Goal: Find specific page/section

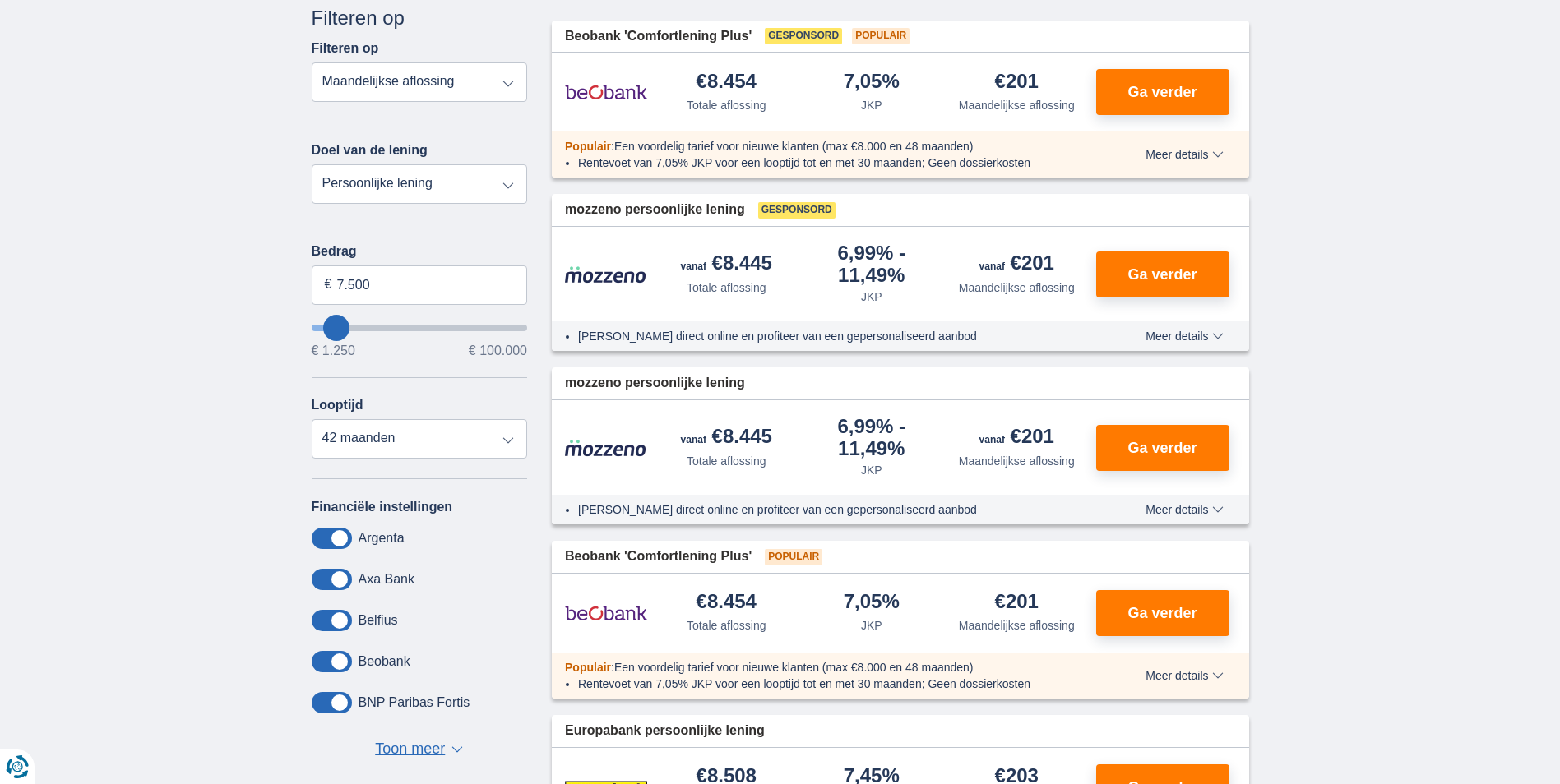
scroll to position [247, 0]
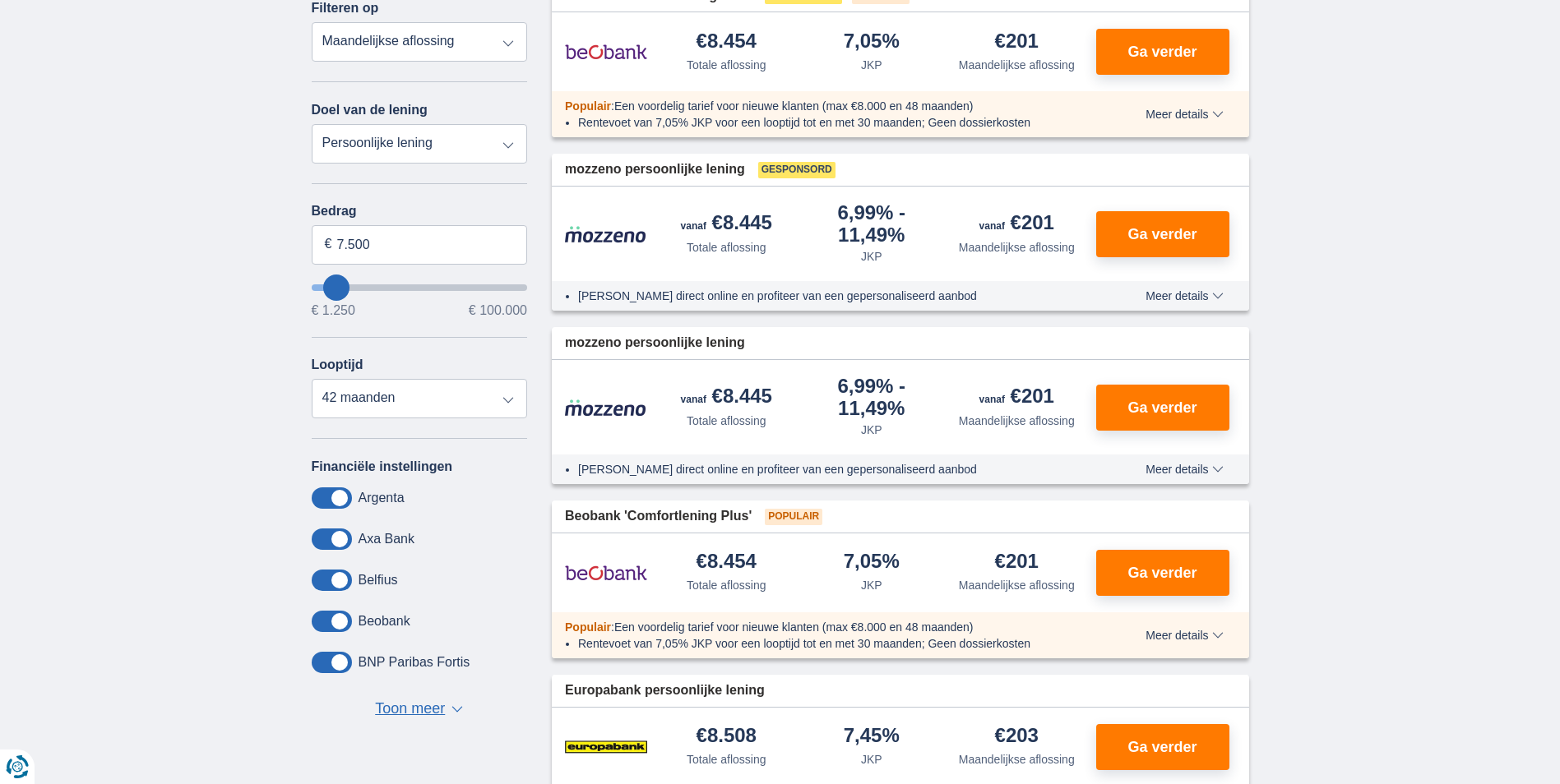
click at [345, 662] on span at bounding box center [331, 662] width 40 height 22
click at [0, 0] on input "checkbox" at bounding box center [0, 0] width 0 height 0
click at [324, 661] on span at bounding box center [331, 662] width 40 height 22
click at [0, 0] on input "checkbox" at bounding box center [0, 0] width 0 height 0
click at [338, 495] on span at bounding box center [331, 498] width 40 height 22
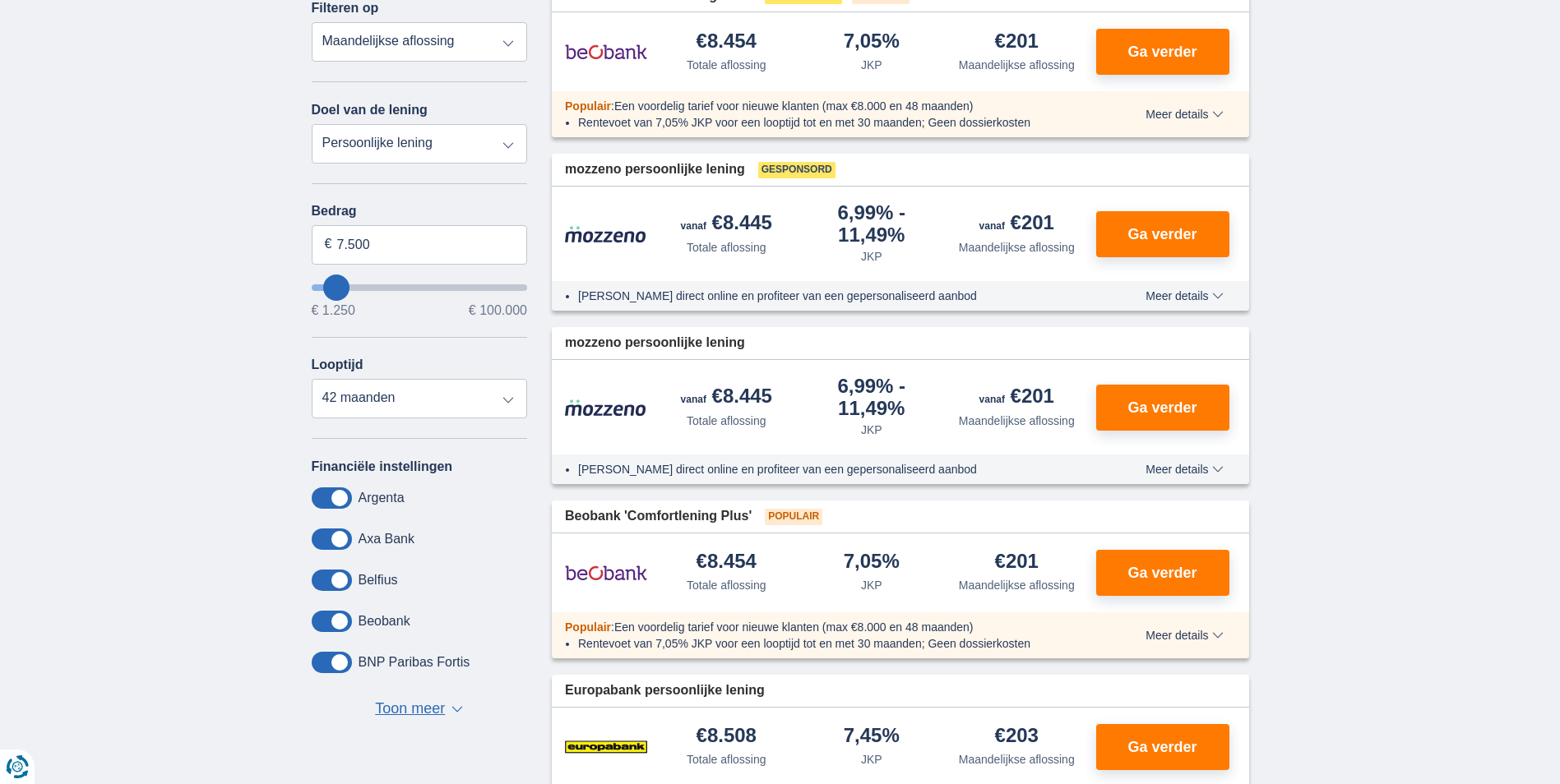
click at [0, 0] on input "checkbox" at bounding box center [0, 0] width 0 height 0
click at [338, 538] on span at bounding box center [331, 539] width 40 height 22
click at [0, 0] on input "checkbox" at bounding box center [0, 0] width 0 height 0
click at [339, 578] on span at bounding box center [331, 580] width 40 height 22
click at [0, 0] on input "checkbox" at bounding box center [0, 0] width 0 height 0
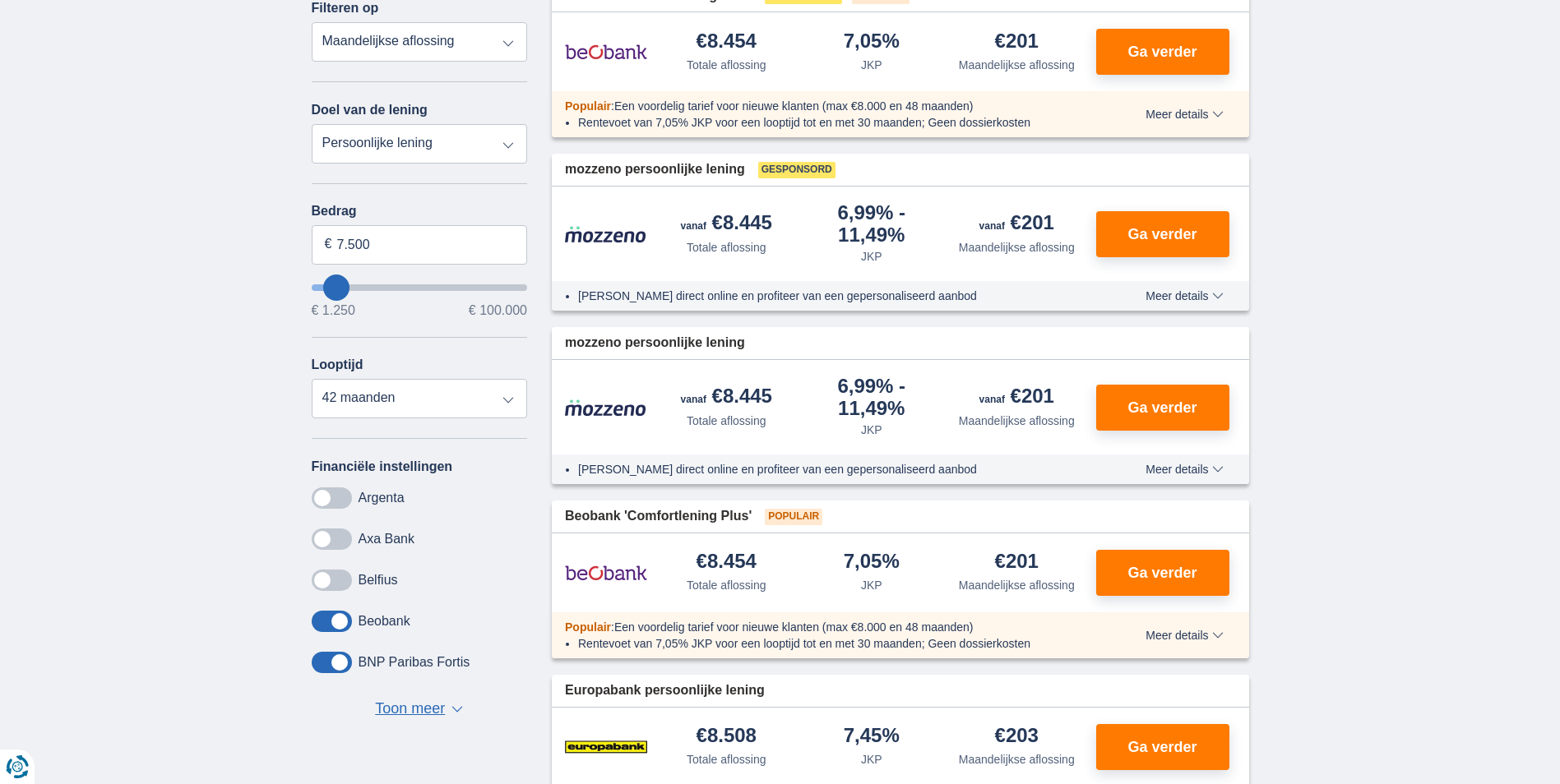
click at [346, 618] on span at bounding box center [331, 621] width 40 height 22
click at [0, 0] on input "checkbox" at bounding box center [0, 0] width 0 height 0
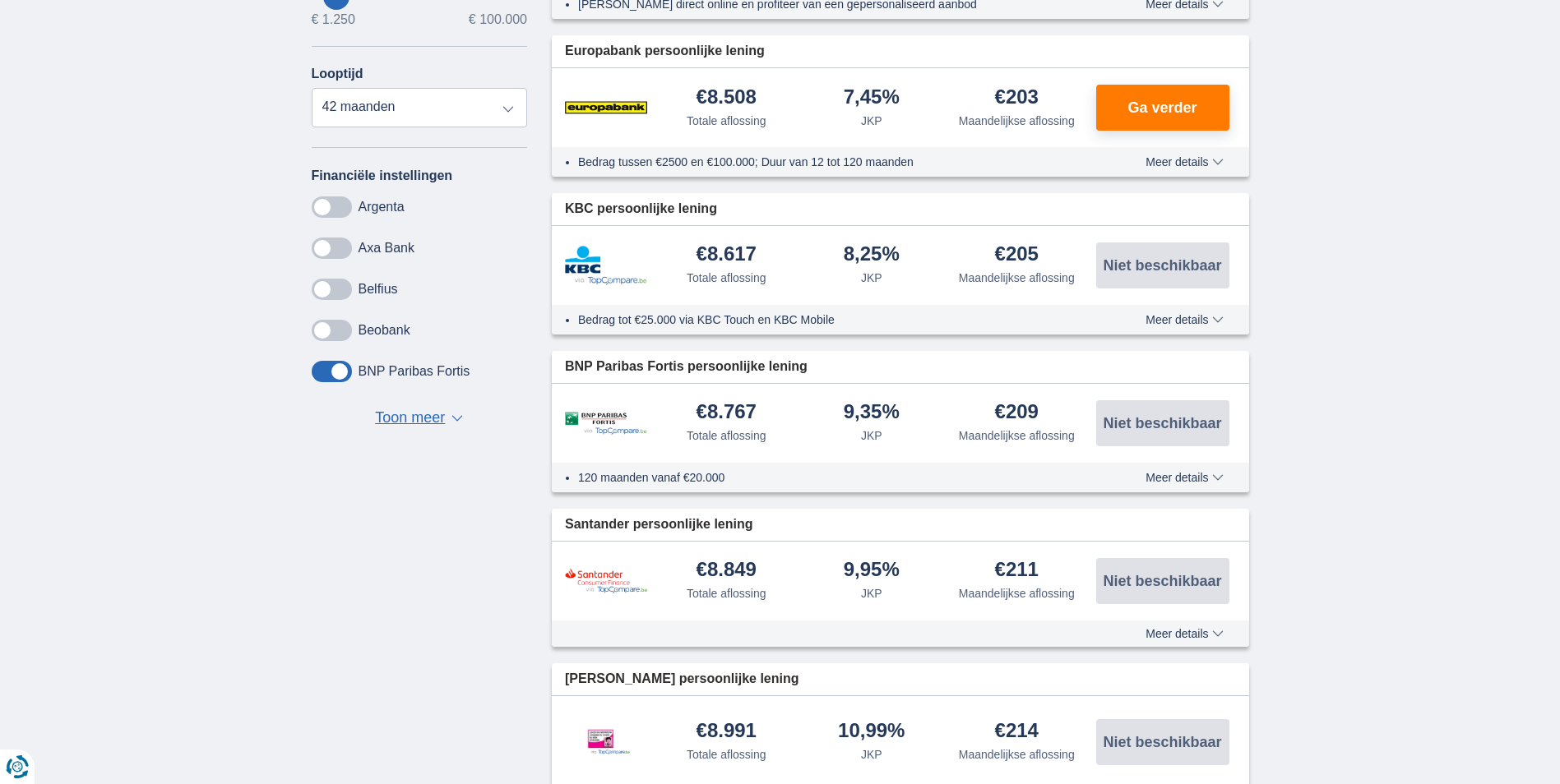
scroll to position [575, 0]
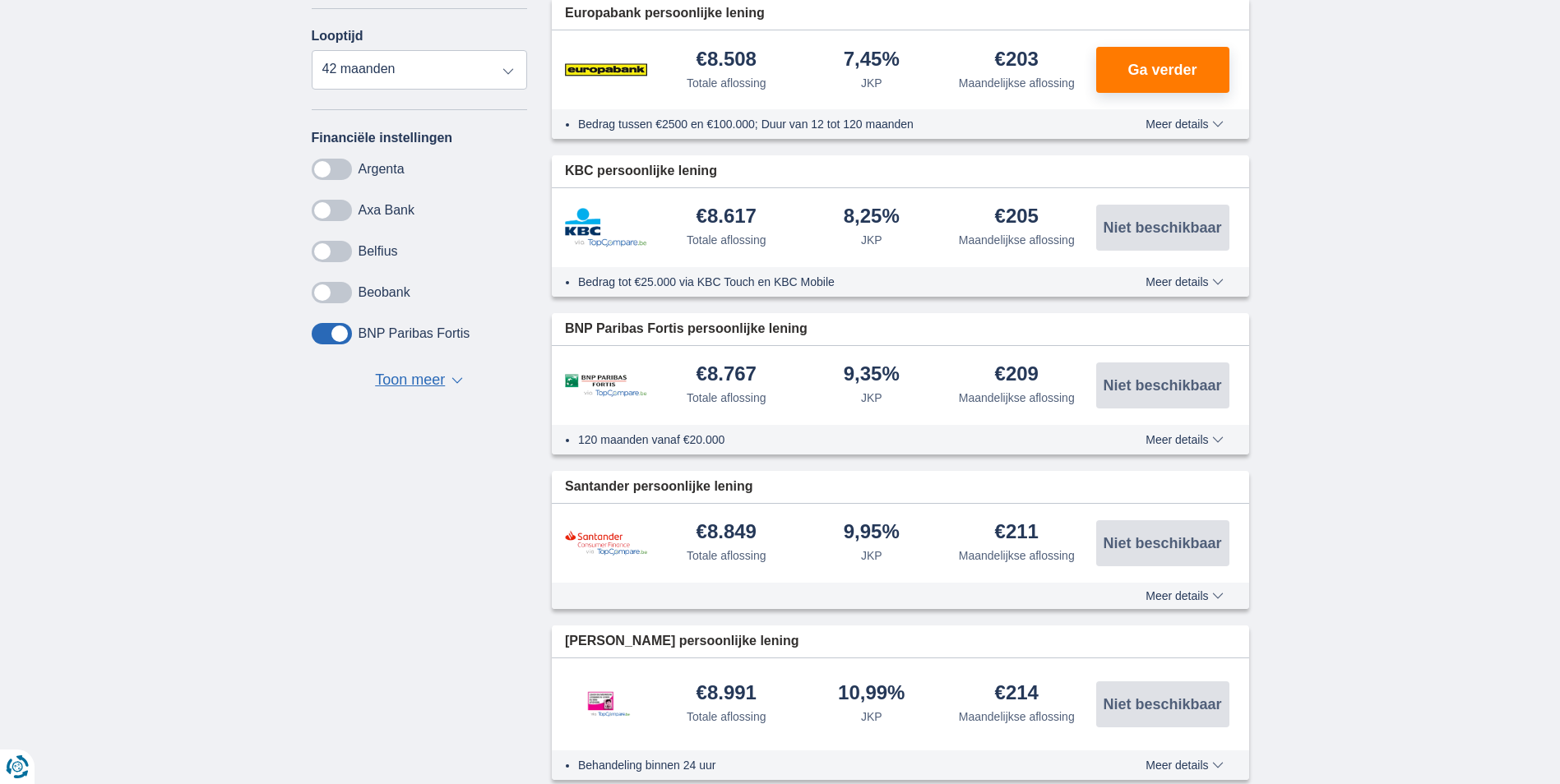
click at [339, 327] on span at bounding box center [331, 334] width 40 height 22
click at [0, 0] on input "checkbox" at bounding box center [0, 0] width 0 height 0
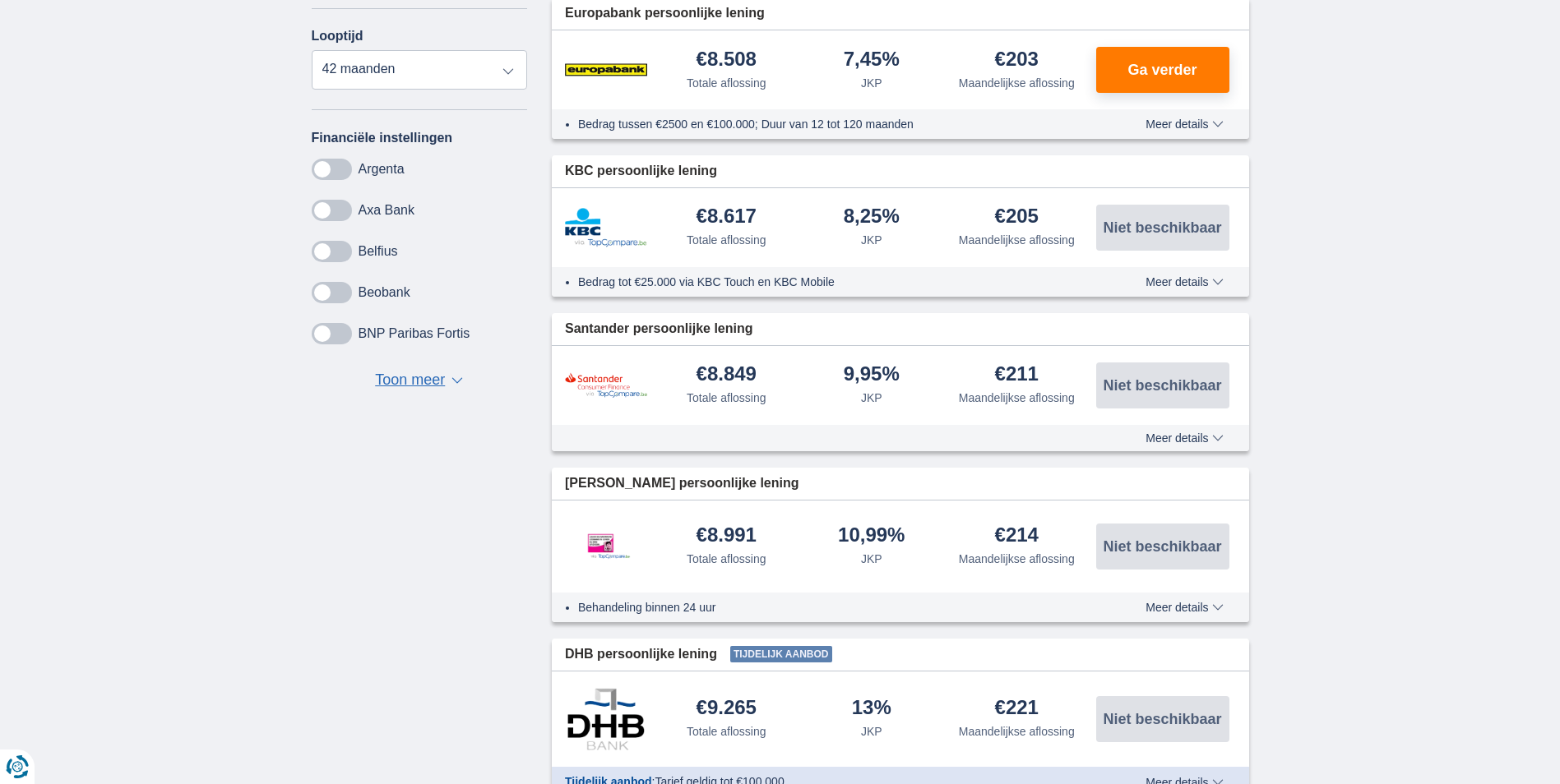
click at [323, 167] on span at bounding box center [331, 170] width 40 height 22
click at [0, 0] on input "checkbox" at bounding box center [0, 0] width 0 height 0
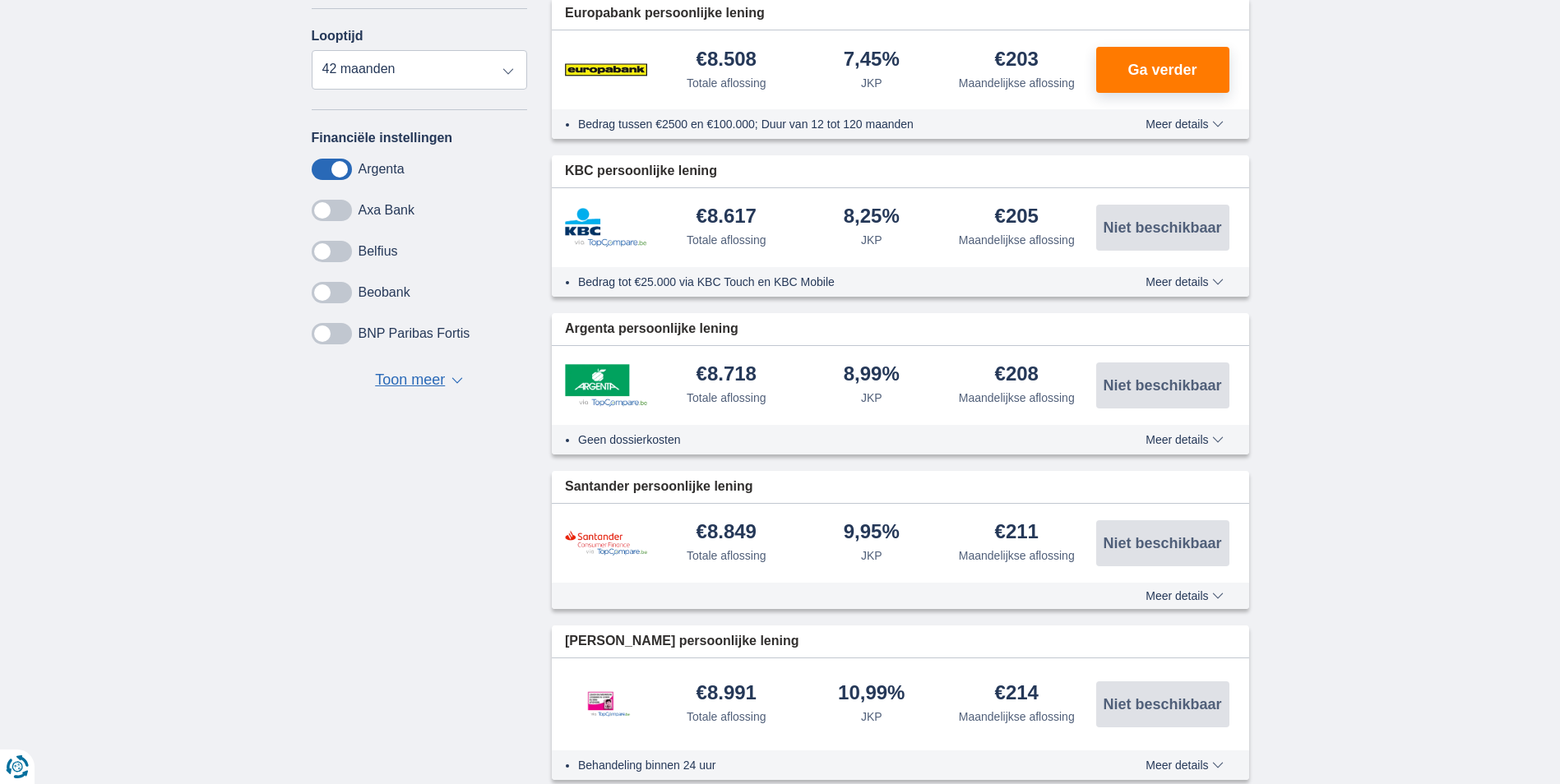
click at [320, 208] on span at bounding box center [331, 211] width 40 height 22
click at [0, 0] on input "checkbox" at bounding box center [0, 0] width 0 height 0
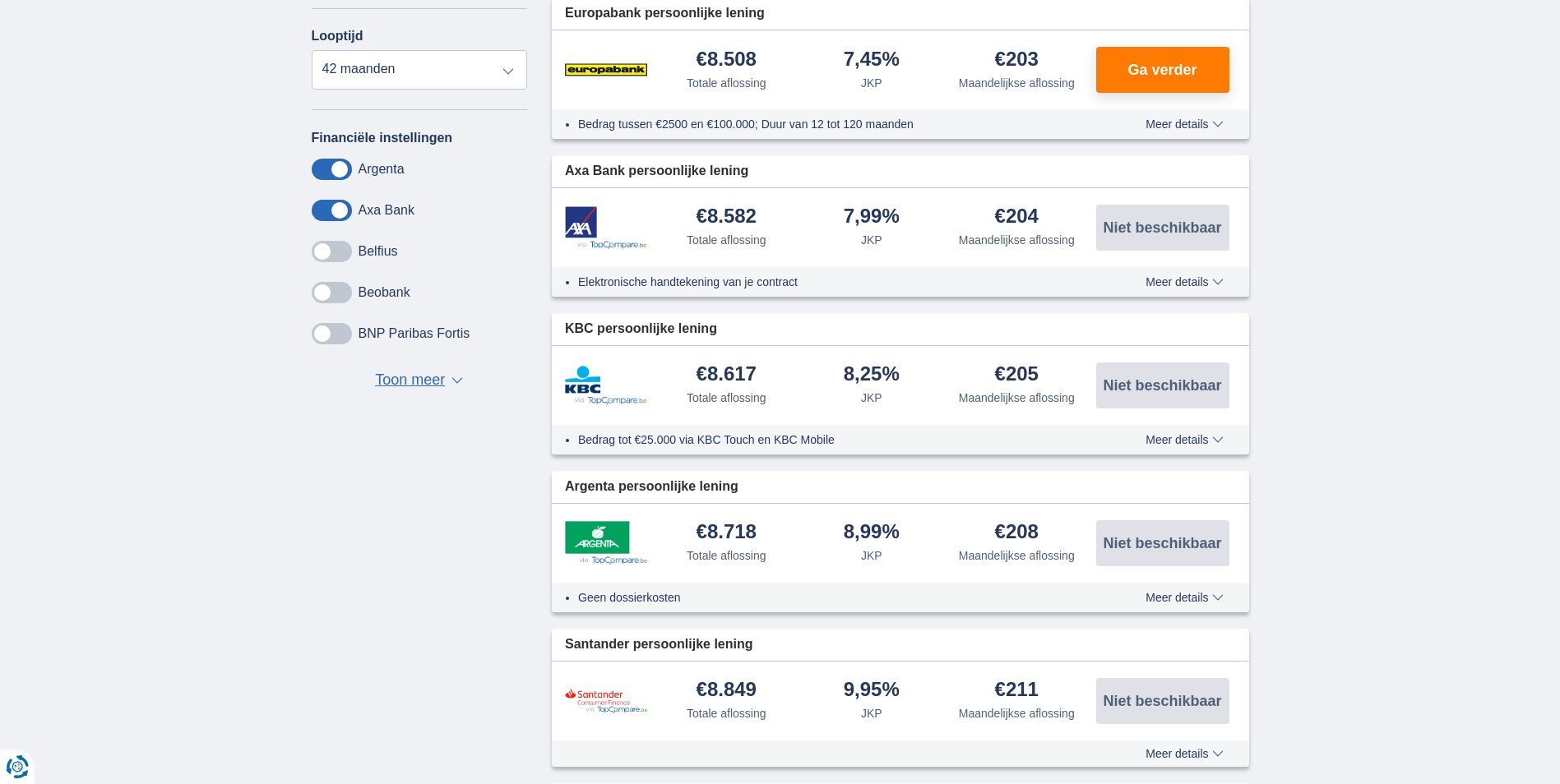
click at [321, 249] on span at bounding box center [331, 252] width 40 height 22
click at [0, 0] on input "checkbox" at bounding box center [0, 0] width 0 height 0
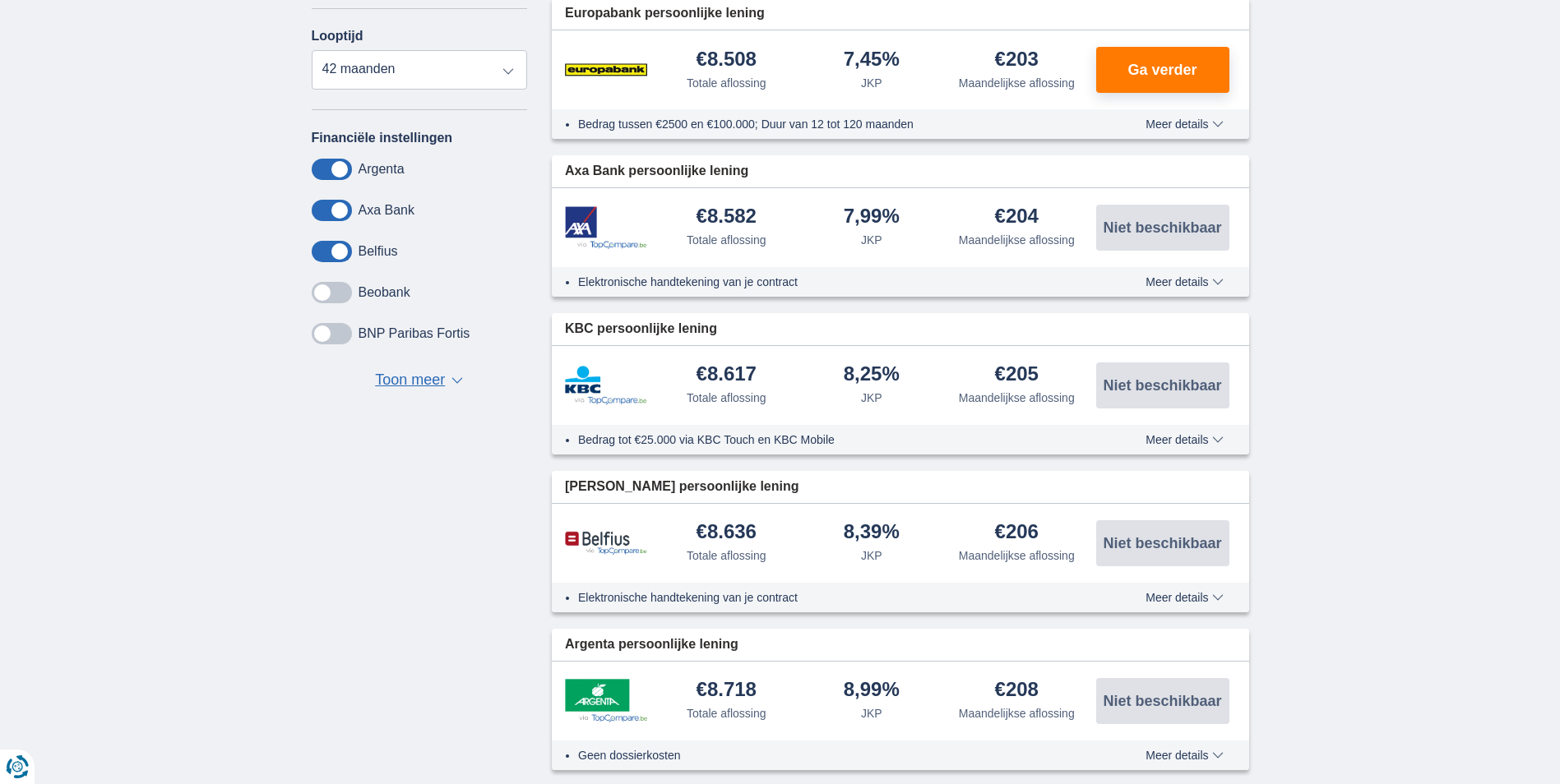
click at [321, 298] on span at bounding box center [331, 293] width 40 height 22
click at [0, 0] on input "checkbox" at bounding box center [0, 0] width 0 height 0
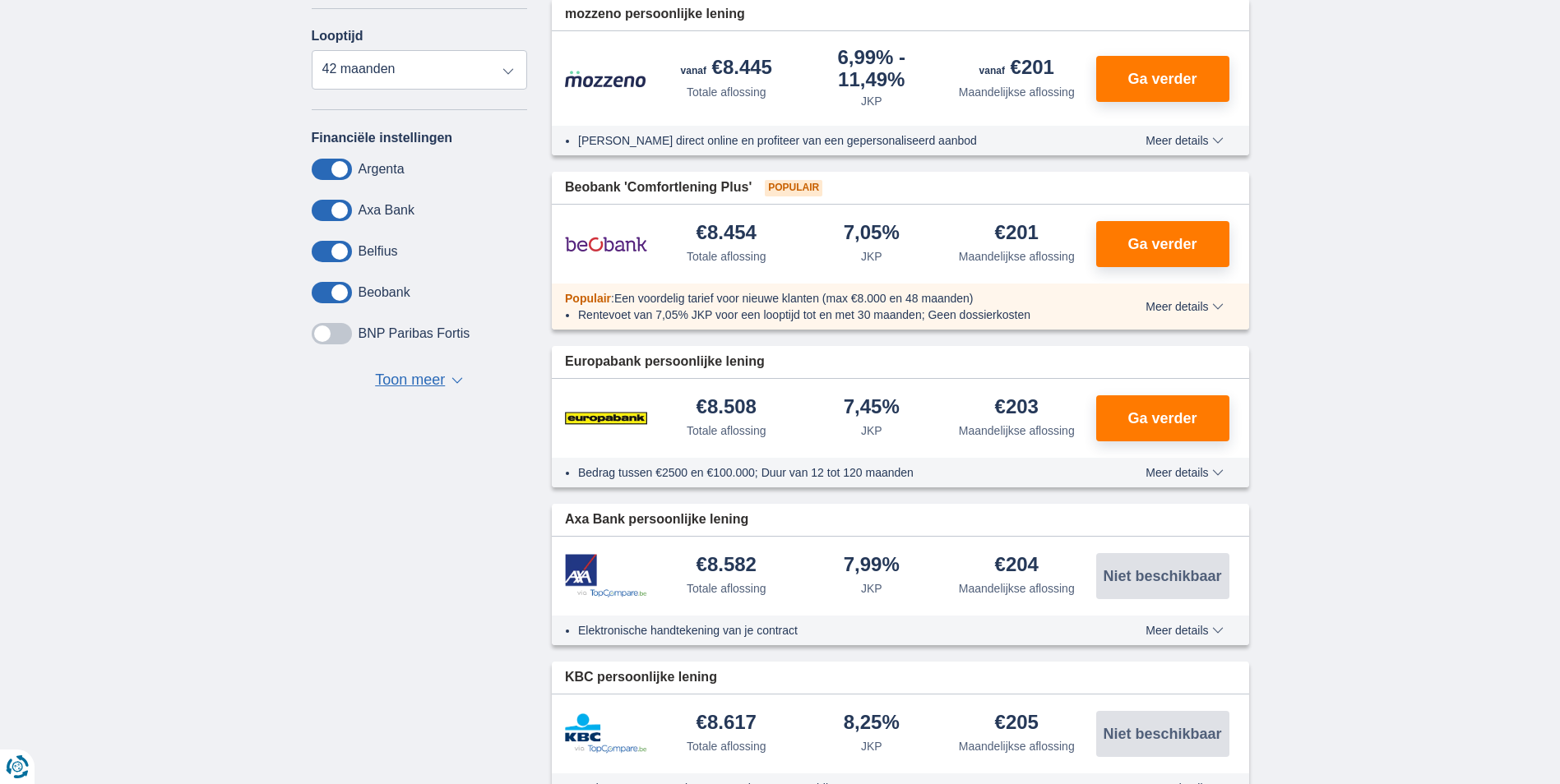
click at [327, 334] on span at bounding box center [331, 334] width 40 height 22
click at [0, 0] on input "checkbox" at bounding box center [0, 0] width 0 height 0
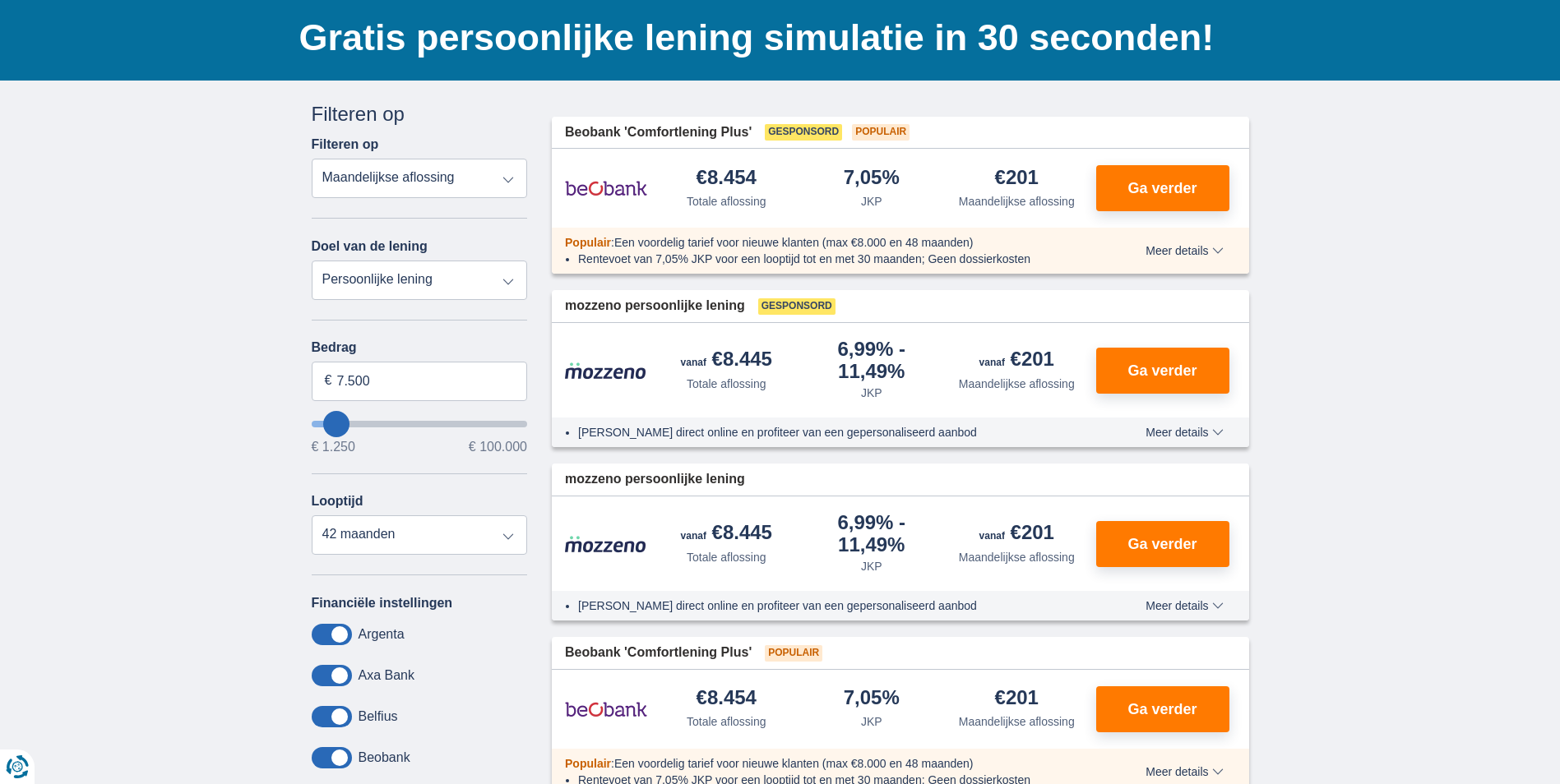
scroll to position [0, 0]
